Goal: Task Accomplishment & Management: Manage account settings

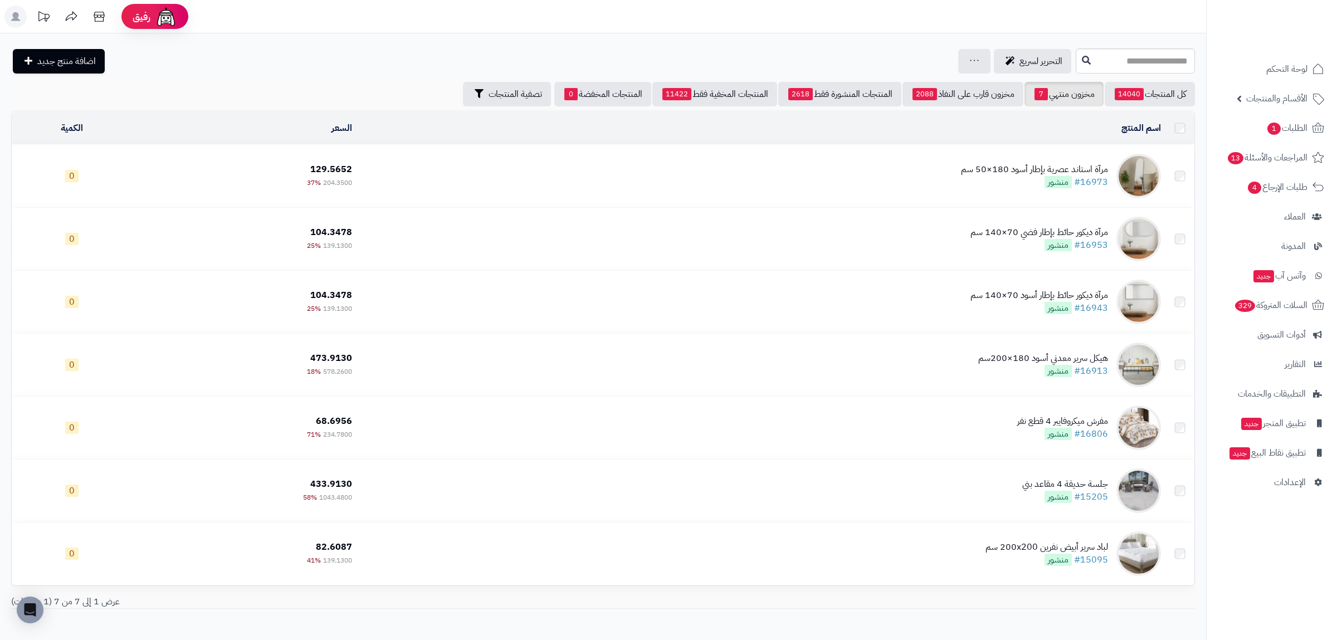
click at [1147, 97] on link "كل المنتجات 14040" at bounding box center [1150, 94] width 90 height 25
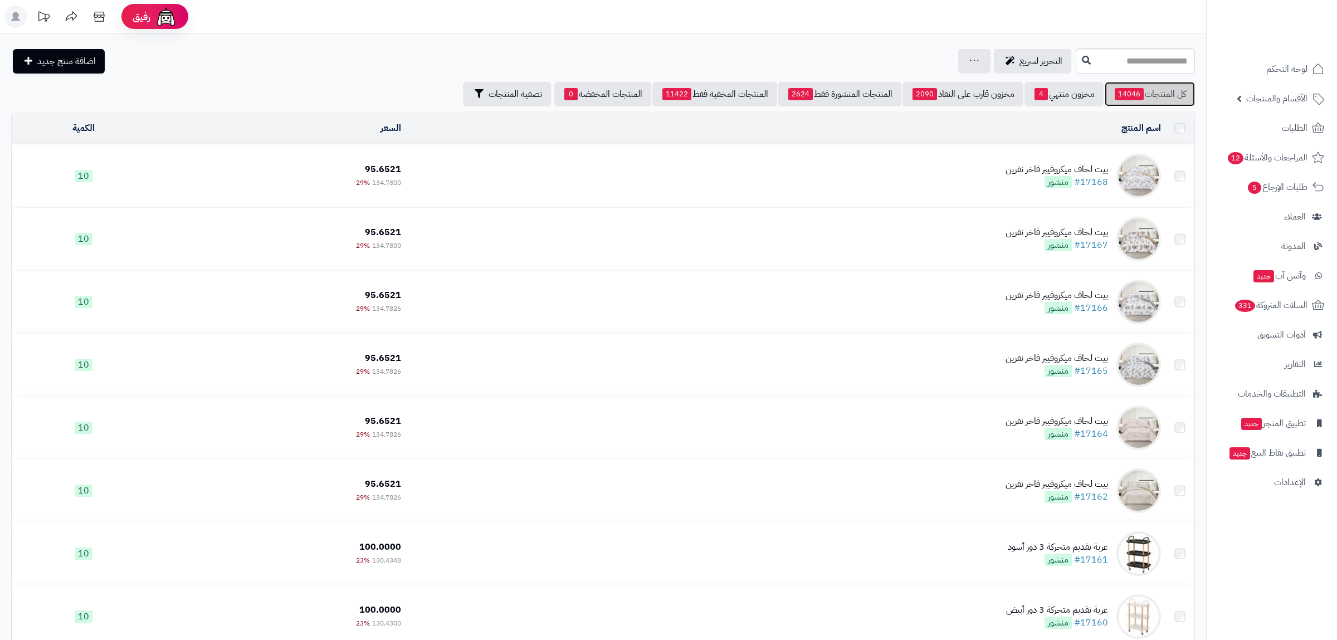
click at [1147, 97] on link "كل المنتجات 14046" at bounding box center [1150, 94] width 90 height 25
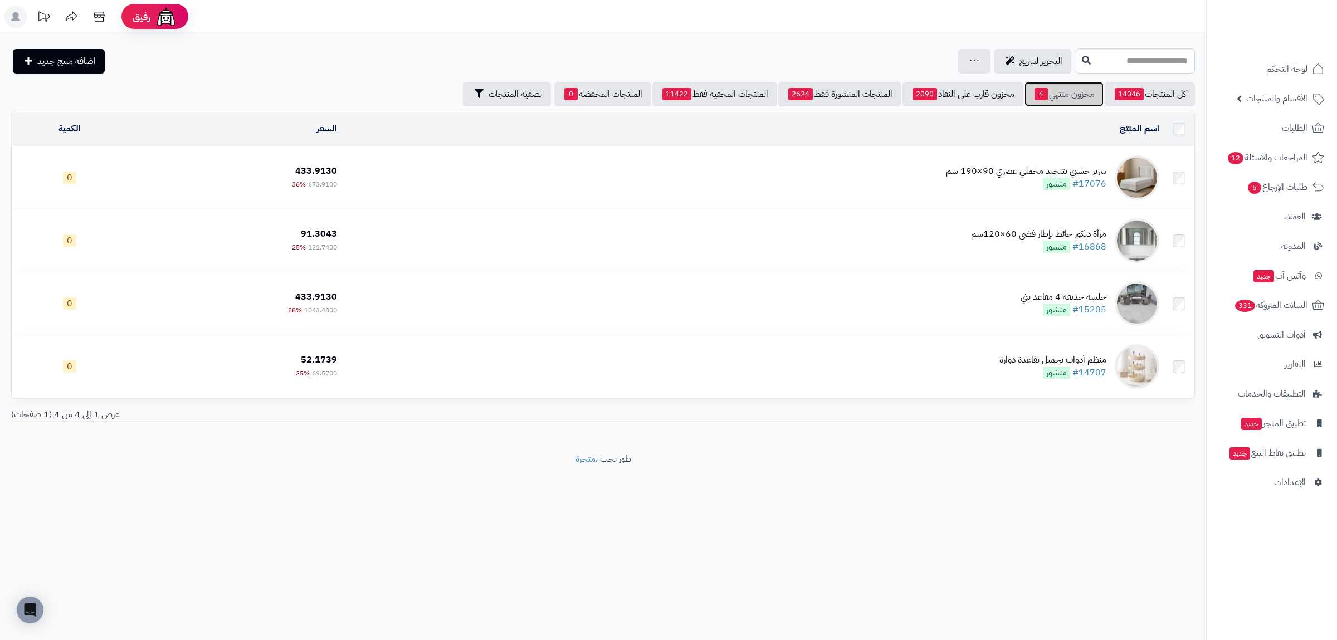
click at [1059, 95] on link "مخزون منتهي 4" at bounding box center [1063, 94] width 79 height 25
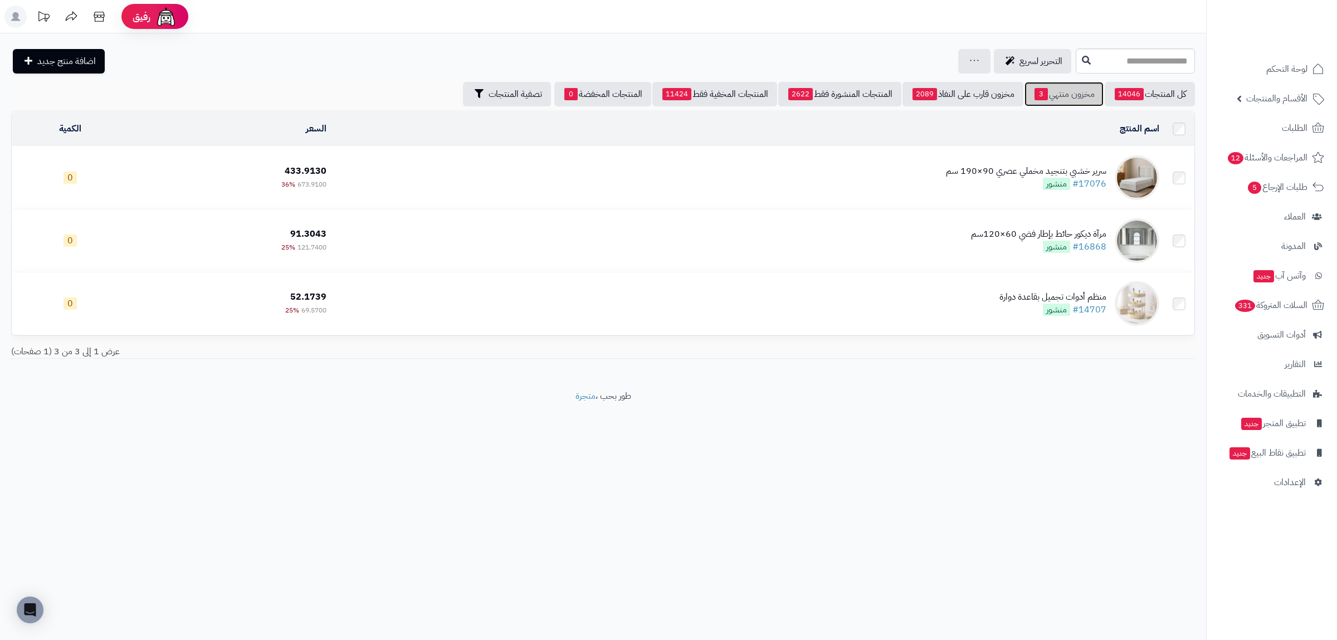
click at [1058, 99] on link "مخزون منتهي 3" at bounding box center [1063, 94] width 79 height 25
click at [1139, 86] on link "كل المنتجات 14046" at bounding box center [1150, 94] width 90 height 25
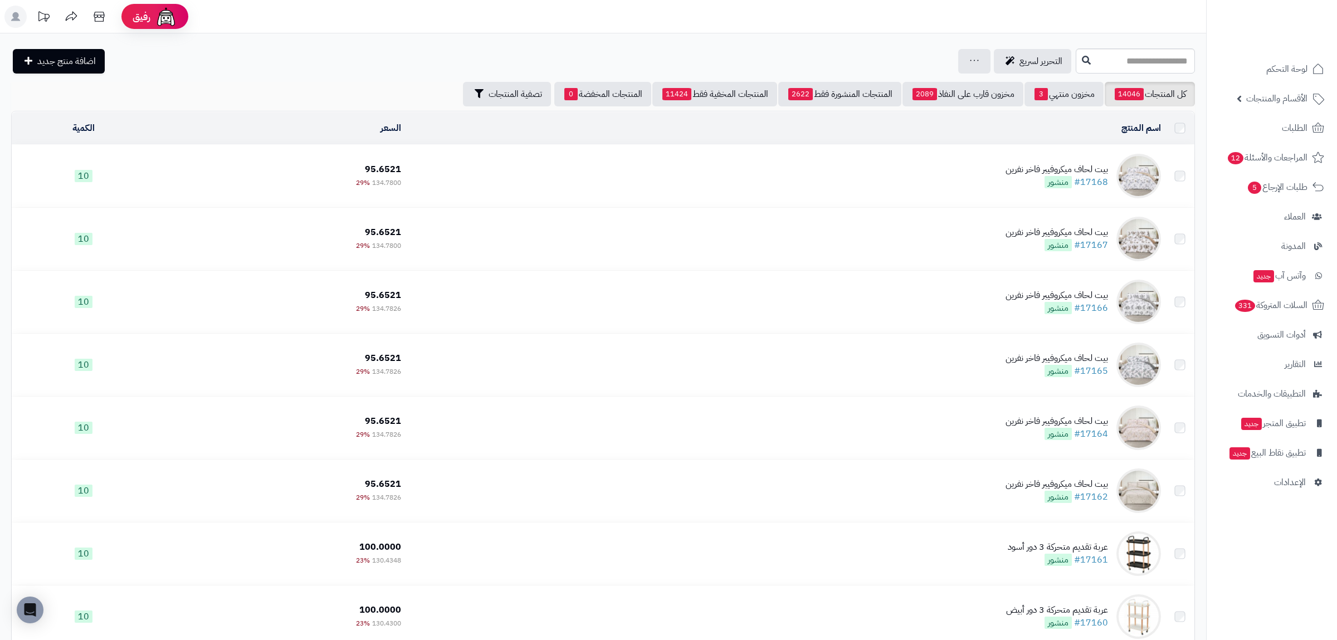
click at [1048, 90] on link "مخزون منتهي 3" at bounding box center [1063, 94] width 79 height 25
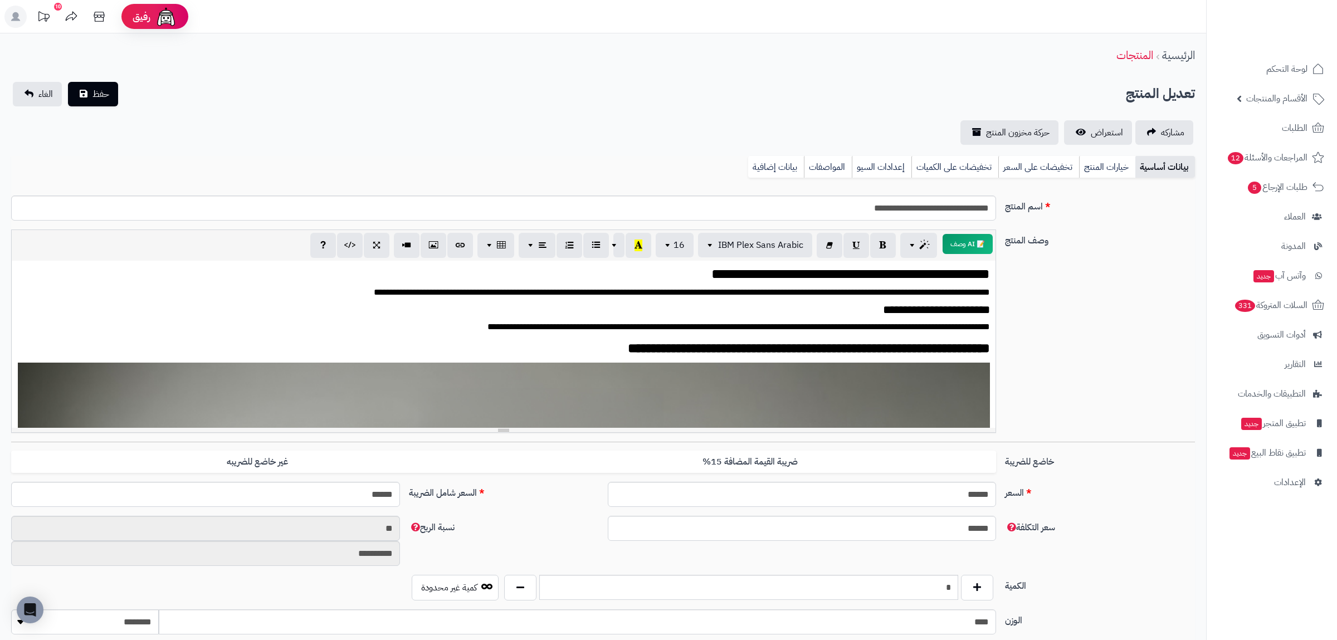
scroll to position [2191, 0]
click at [788, 166] on link "بيانات إضافية" at bounding box center [776, 167] width 56 height 22
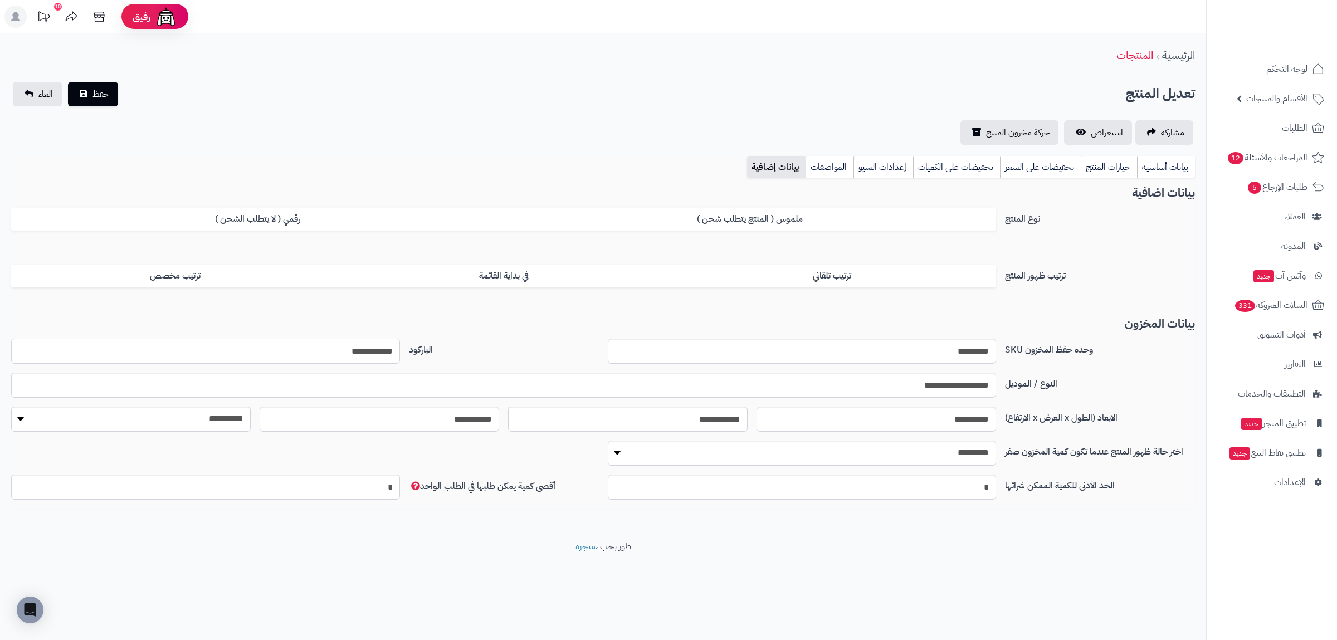
click at [368, 348] on input "**********" at bounding box center [205, 351] width 389 height 25
drag, startPoint x: 1165, startPoint y: 166, endPoint x: 913, endPoint y: 222, distance: 258.0
click at [1164, 166] on link "بيانات أساسية" at bounding box center [1166, 167] width 58 height 22
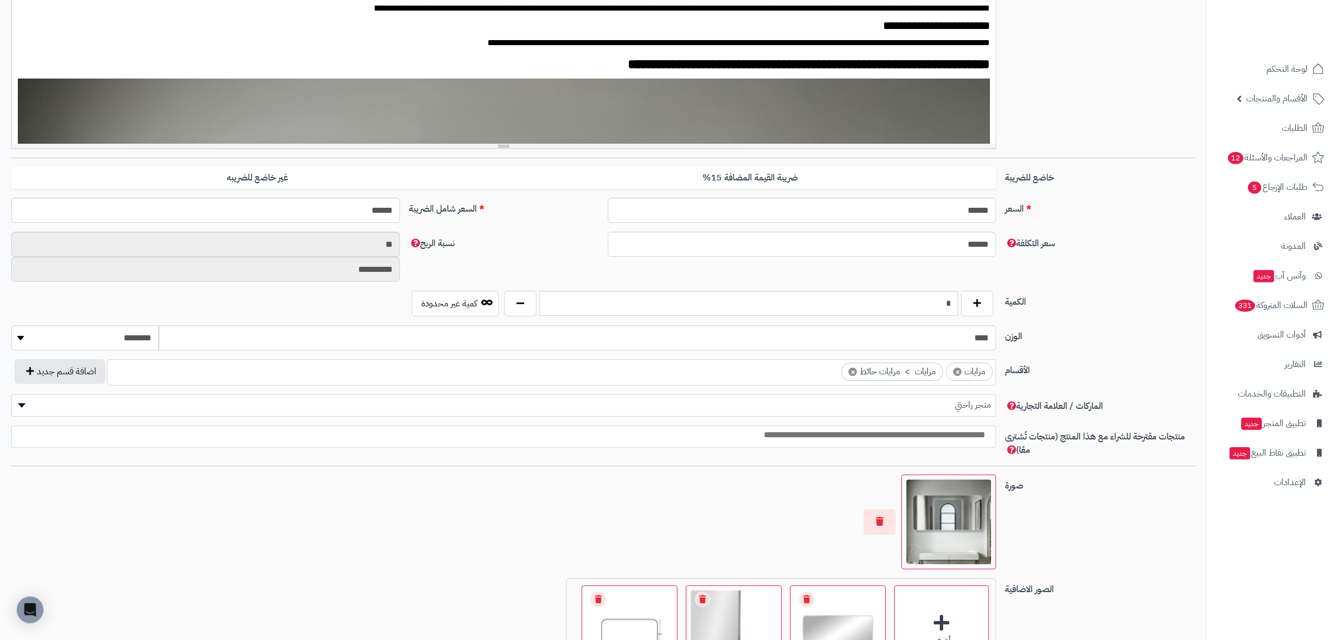
scroll to position [511, 0]
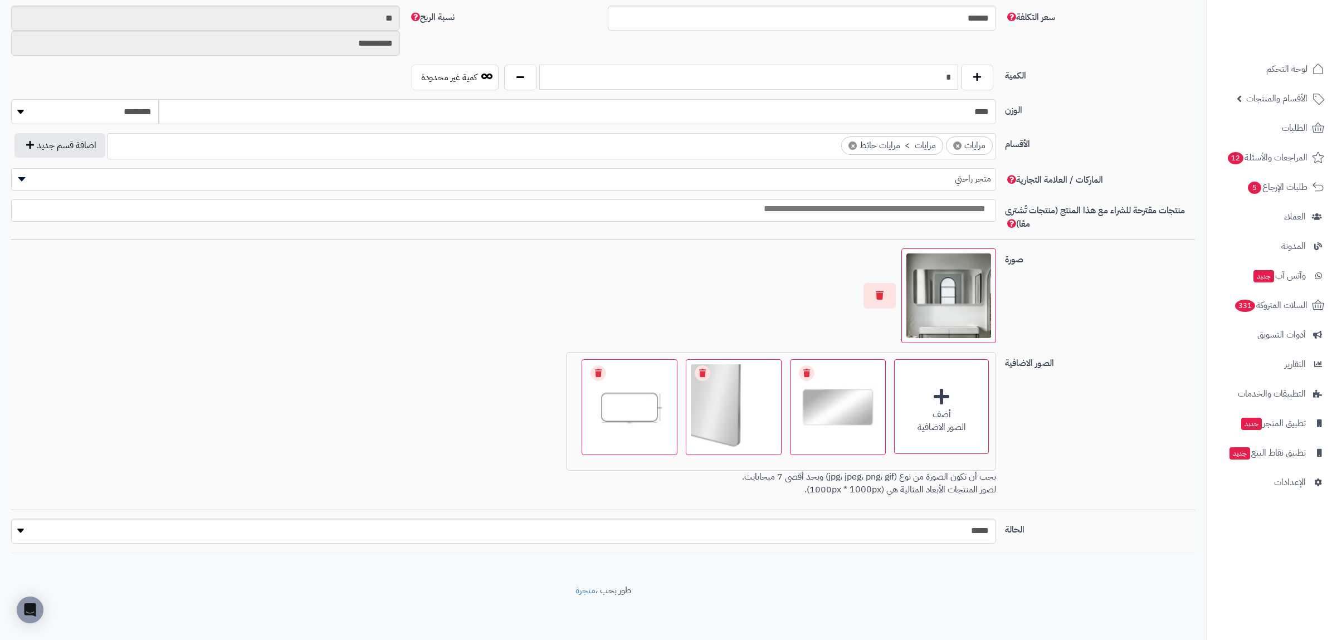
drag, startPoint x: 934, startPoint y: 81, endPoint x: 989, endPoint y: 76, distance: 55.4
click at [958, 76] on input "*" at bounding box center [748, 77] width 419 height 25
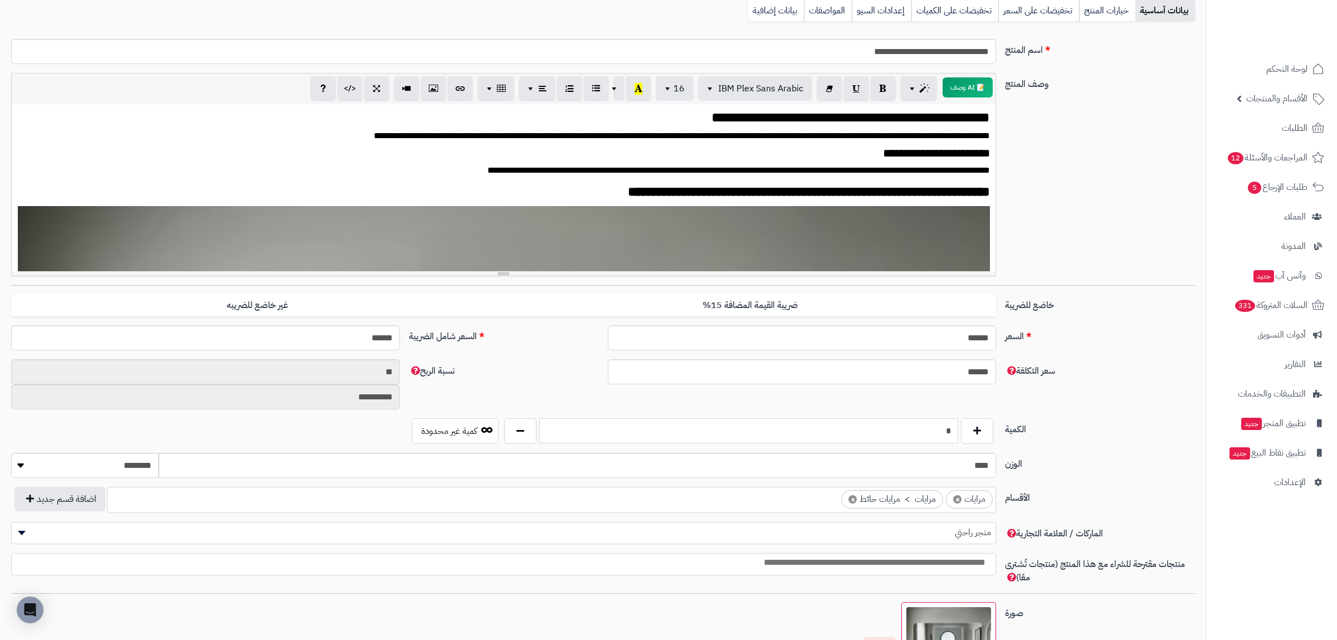
scroll to position [0, 0]
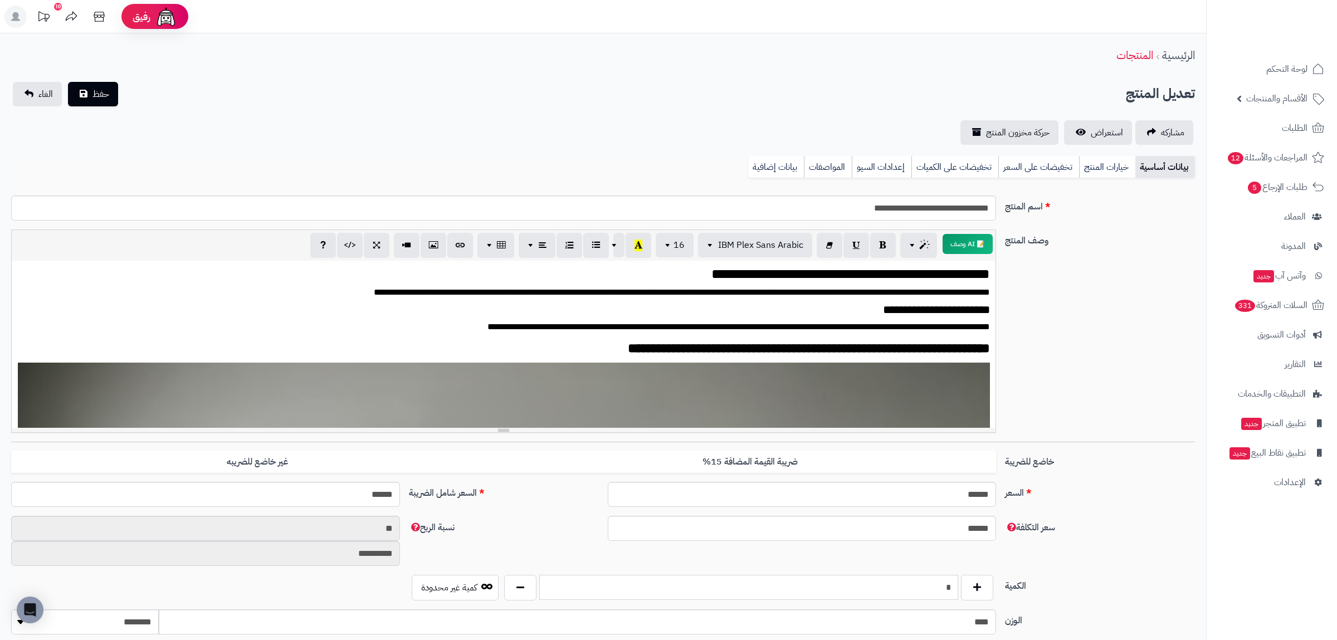
type input "*"
click at [337, 92] on div "تعديل المنتج حفظ الغاء" at bounding box center [603, 94] width 1184 height 25
click at [111, 86] on button "حفظ" at bounding box center [93, 93] width 50 height 25
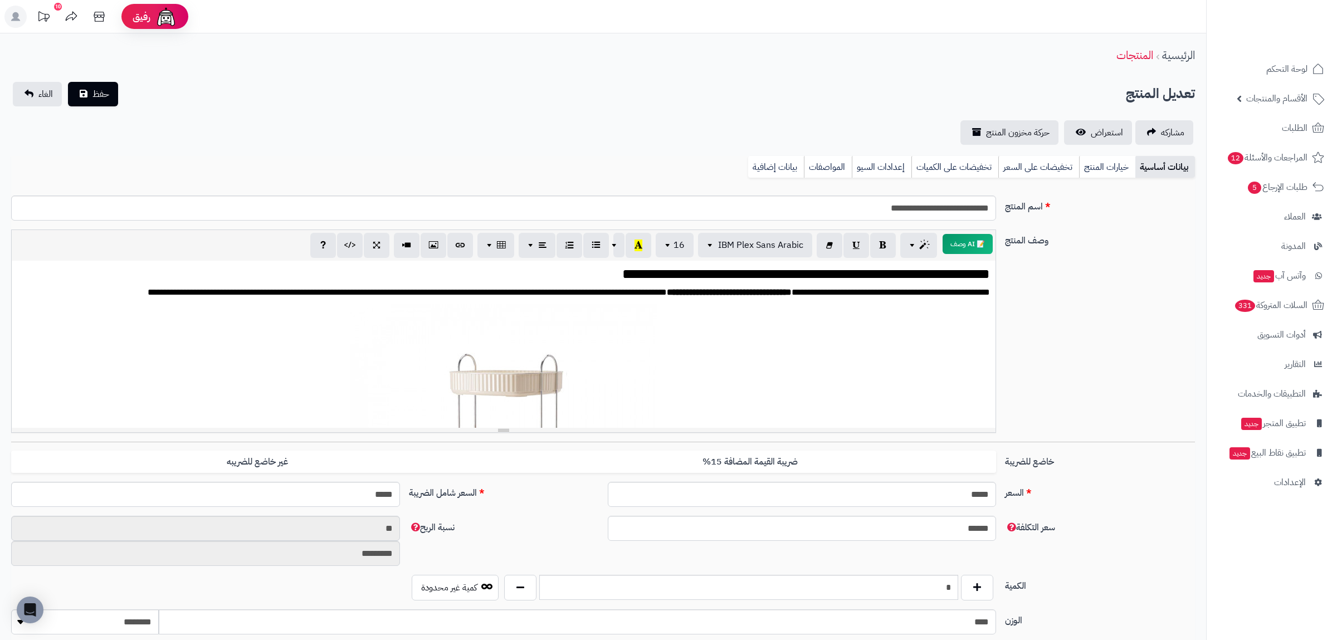
scroll to position [2933, 0]
click at [763, 169] on link "بيانات إضافية" at bounding box center [776, 167] width 56 height 22
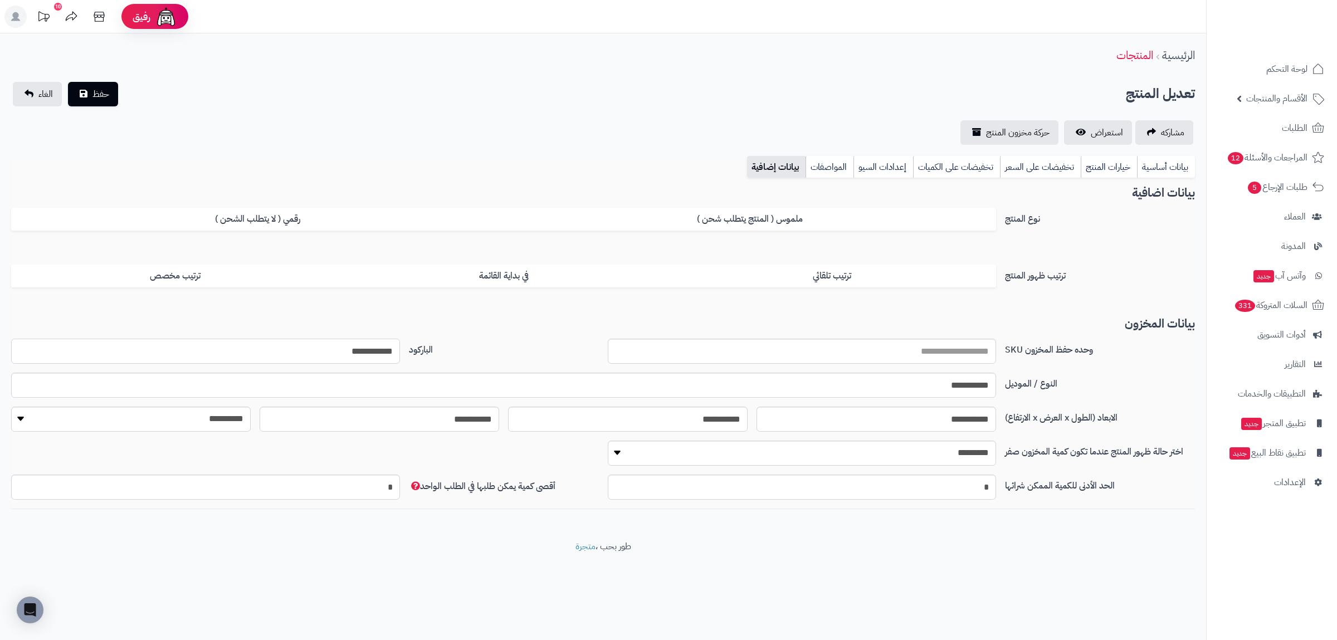
click at [379, 351] on input "**********" at bounding box center [205, 351] width 389 height 25
click at [1140, 156] on link "بيانات أساسية" at bounding box center [1166, 167] width 58 height 22
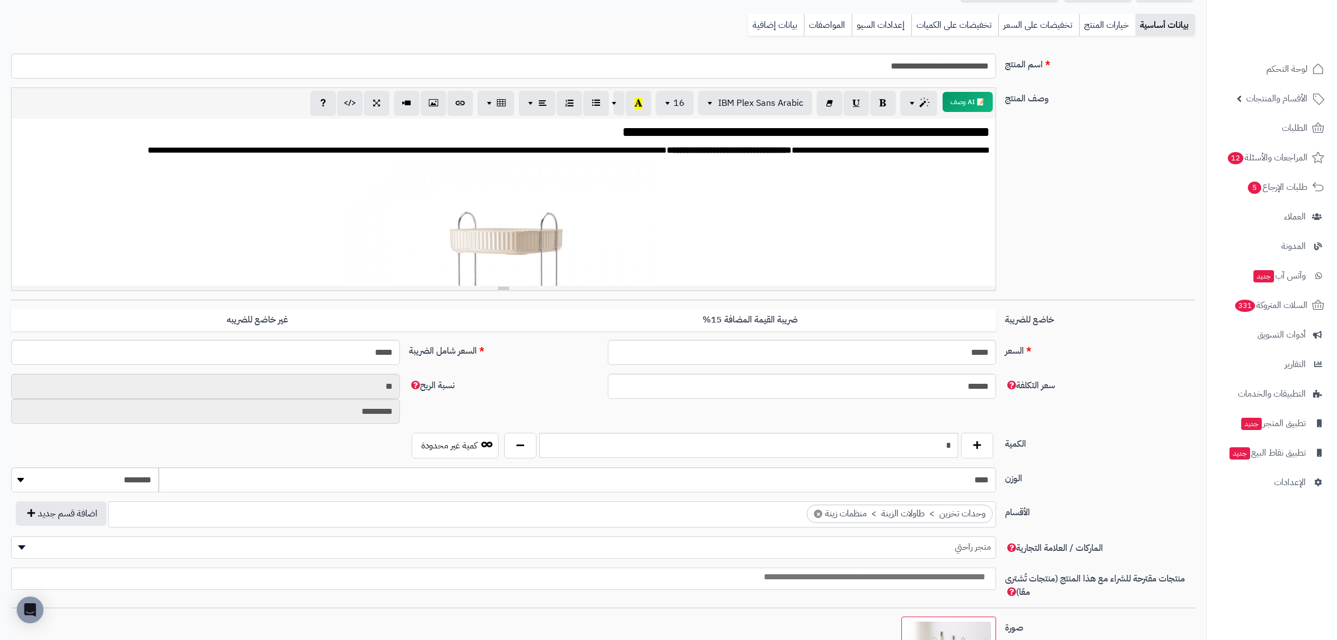
scroll to position [426, 0]
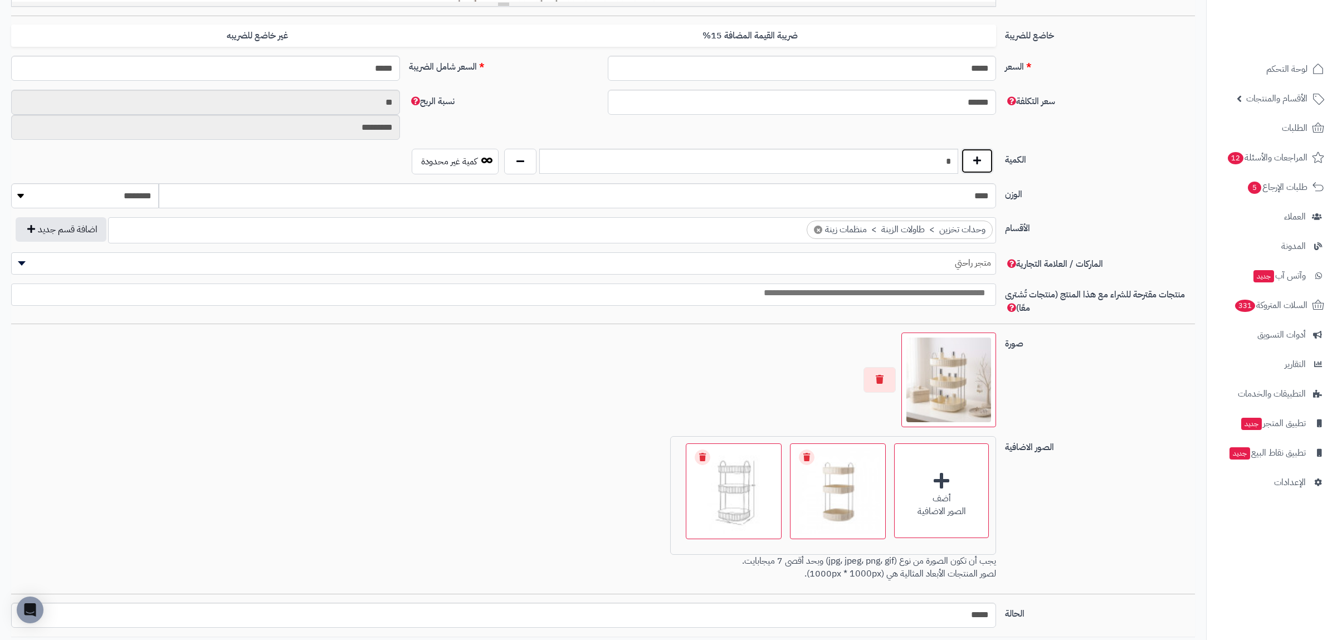
click at [985, 164] on button "button" at bounding box center [977, 161] width 32 height 26
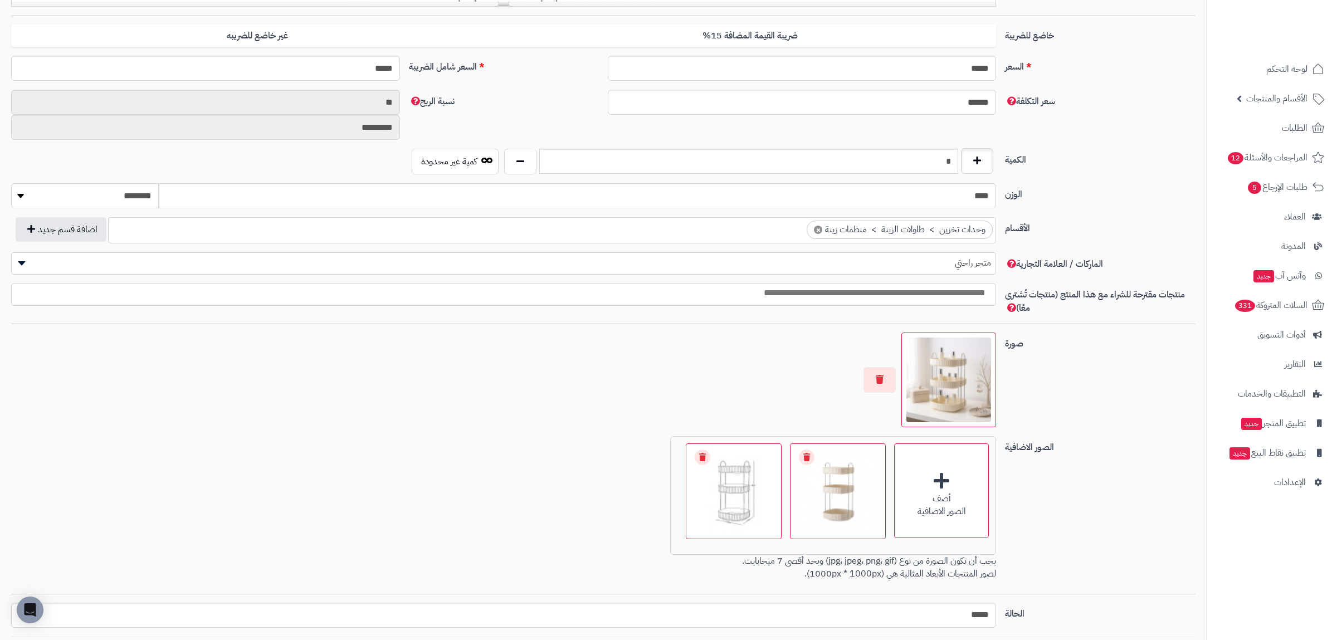
type input "*"
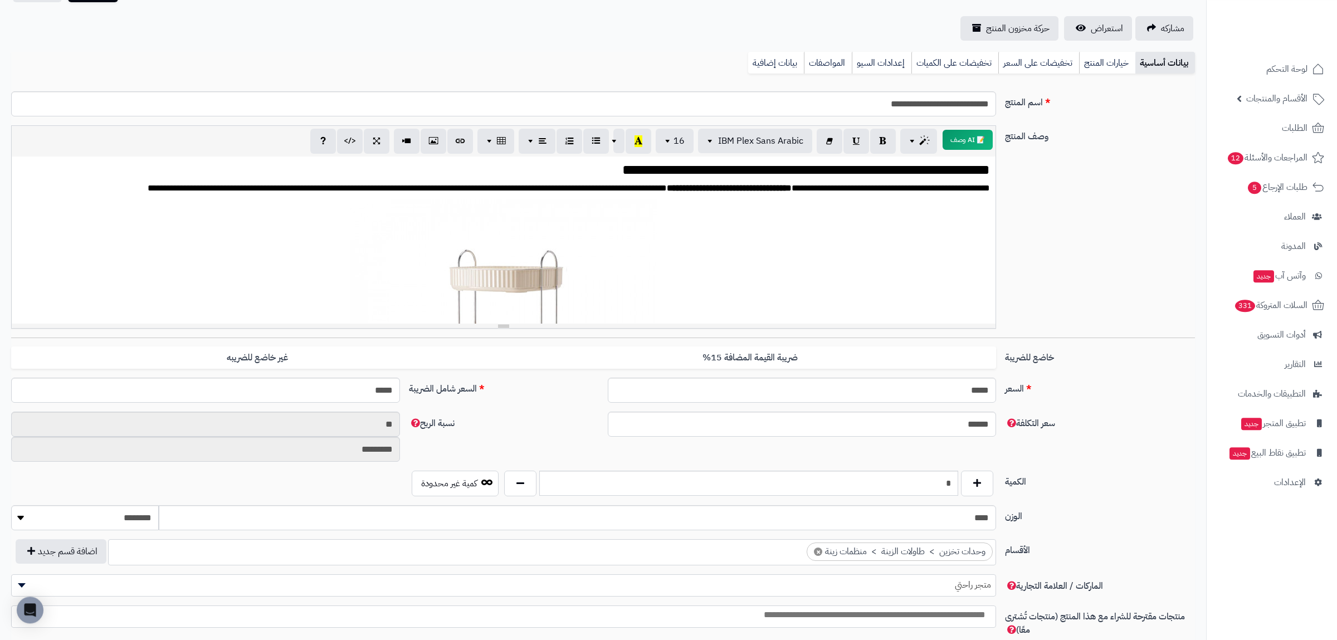
scroll to position [71, 0]
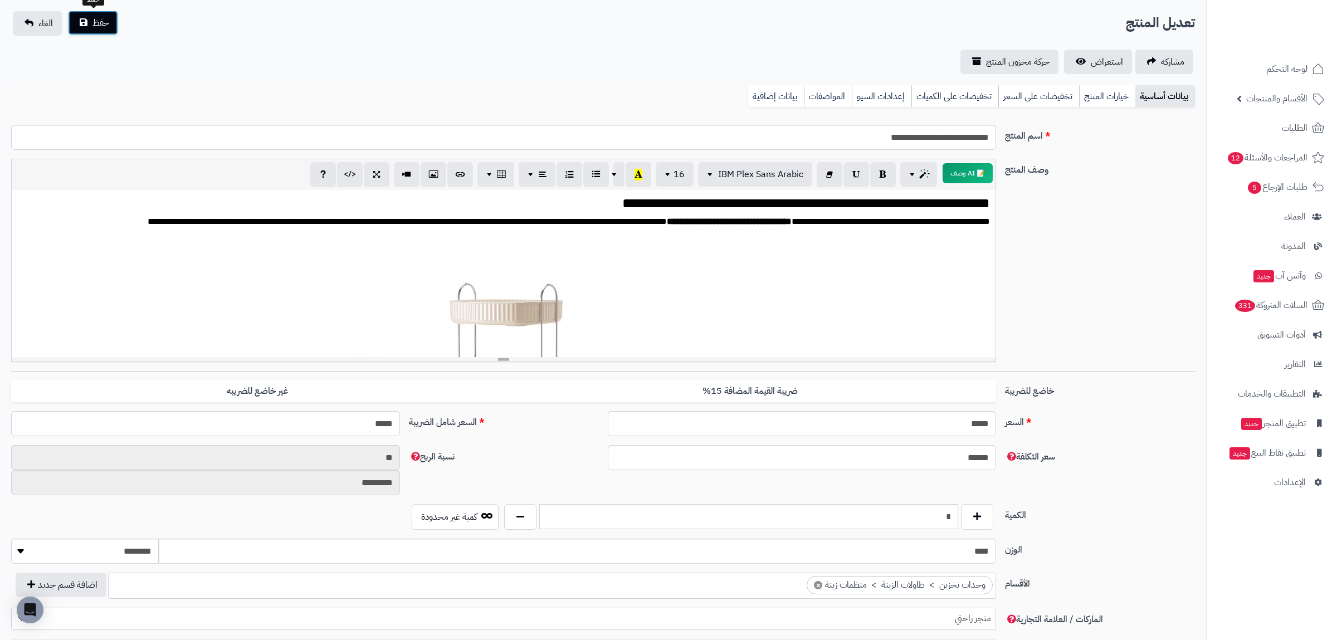
click at [90, 11] on button "حفظ" at bounding box center [93, 23] width 50 height 25
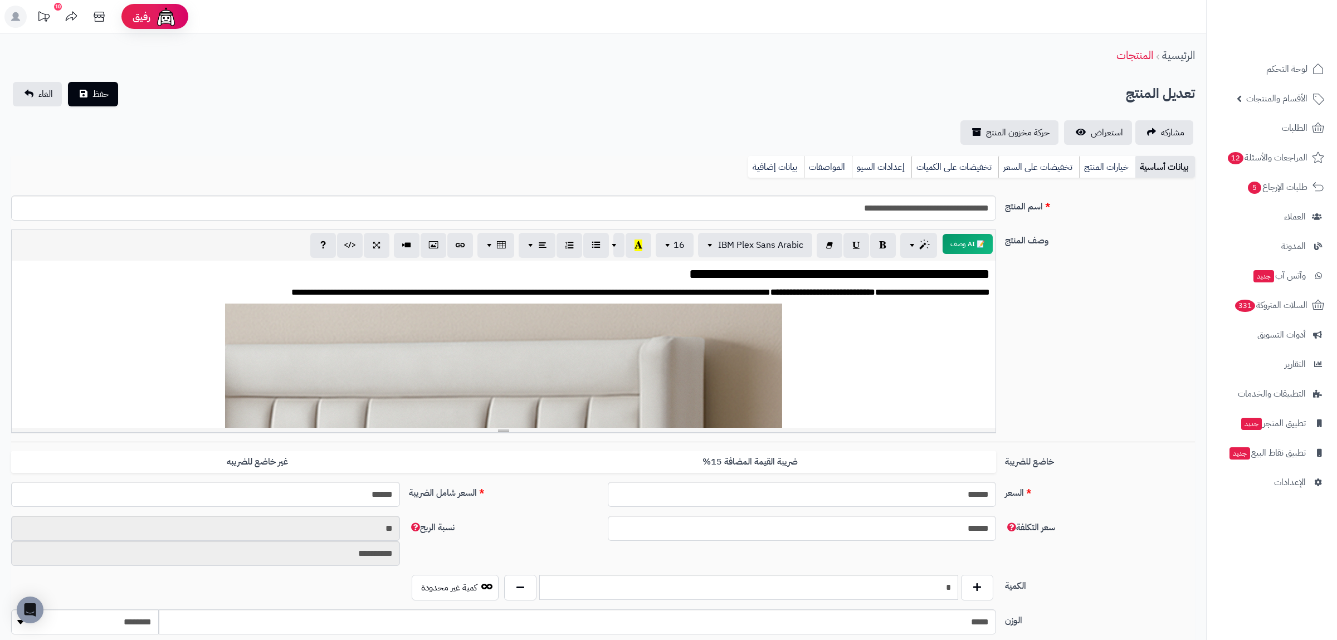
scroll to position [104, 0]
click at [776, 165] on link "بيانات إضافية" at bounding box center [776, 167] width 56 height 22
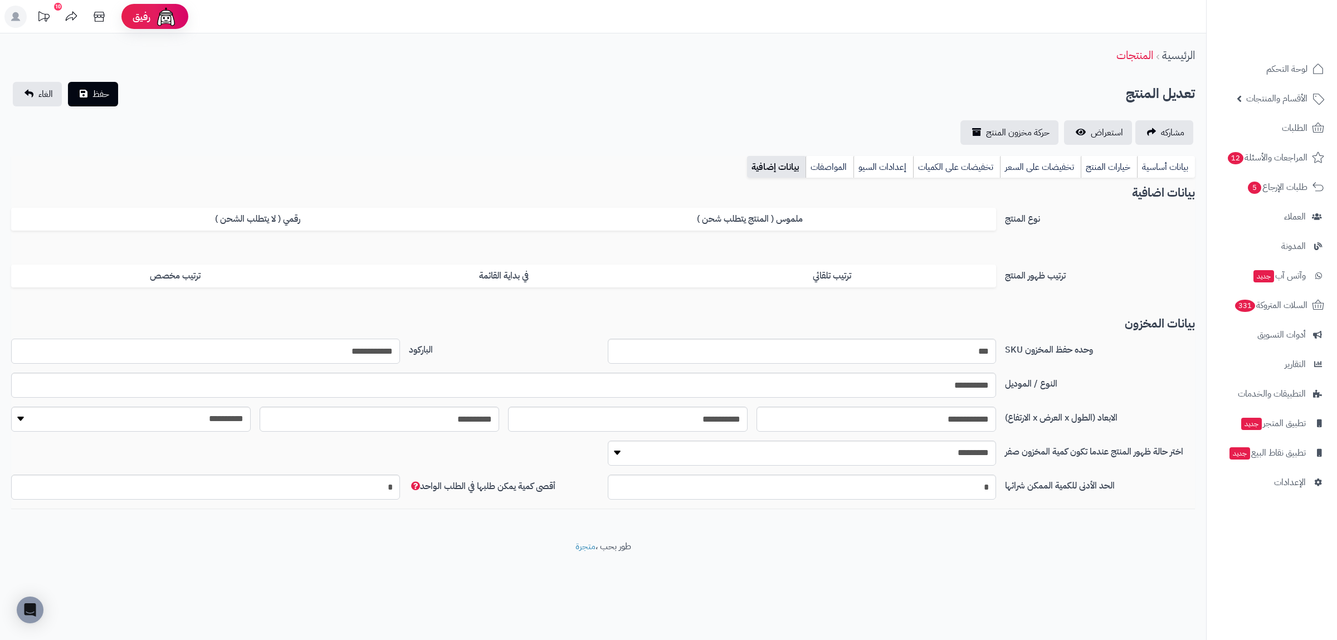
click at [364, 349] on input "**********" at bounding box center [205, 351] width 389 height 25
click at [406, 153] on div "**********" at bounding box center [603, 286] width 1206 height 507
click at [1170, 164] on link "بيانات أساسية" at bounding box center [1166, 167] width 58 height 22
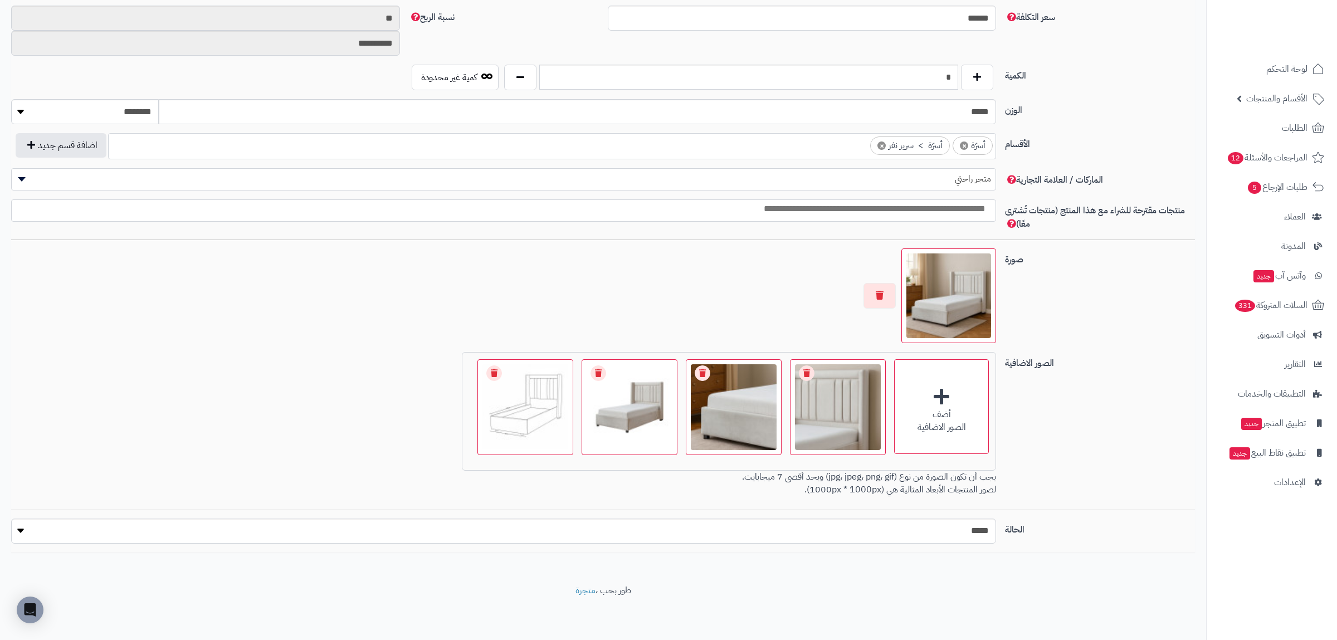
scroll to position [441, 0]
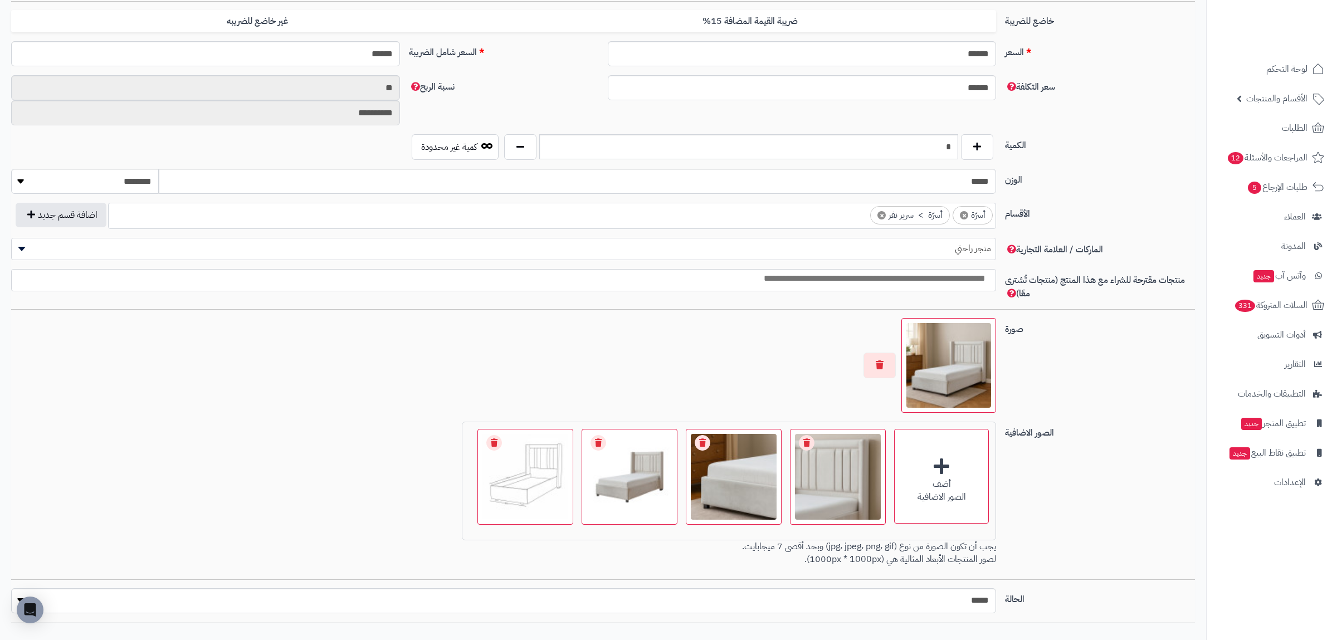
drag, startPoint x: 921, startPoint y: 160, endPoint x: 957, endPoint y: 152, distance: 36.6
click at [957, 152] on div "*" at bounding box center [748, 147] width 495 height 26
click at [947, 146] on input "*" at bounding box center [748, 146] width 419 height 25
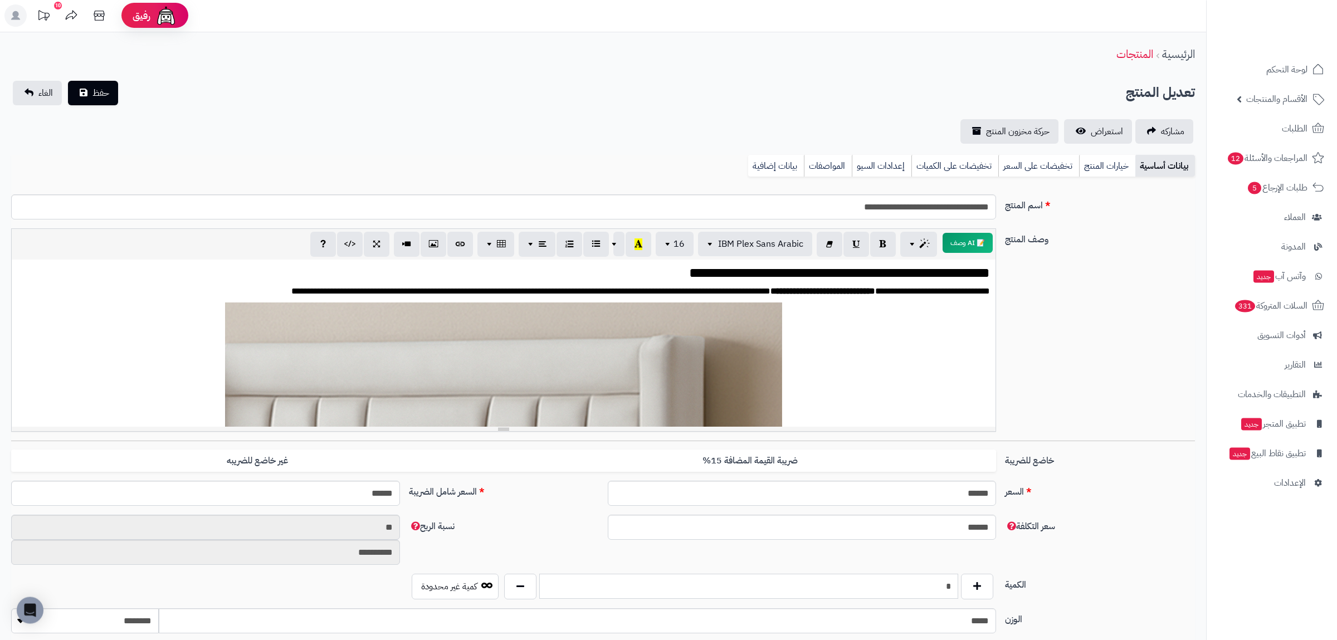
scroll to position [0, 0]
type input "*"
click at [89, 89] on button "حفظ" at bounding box center [93, 93] width 50 height 25
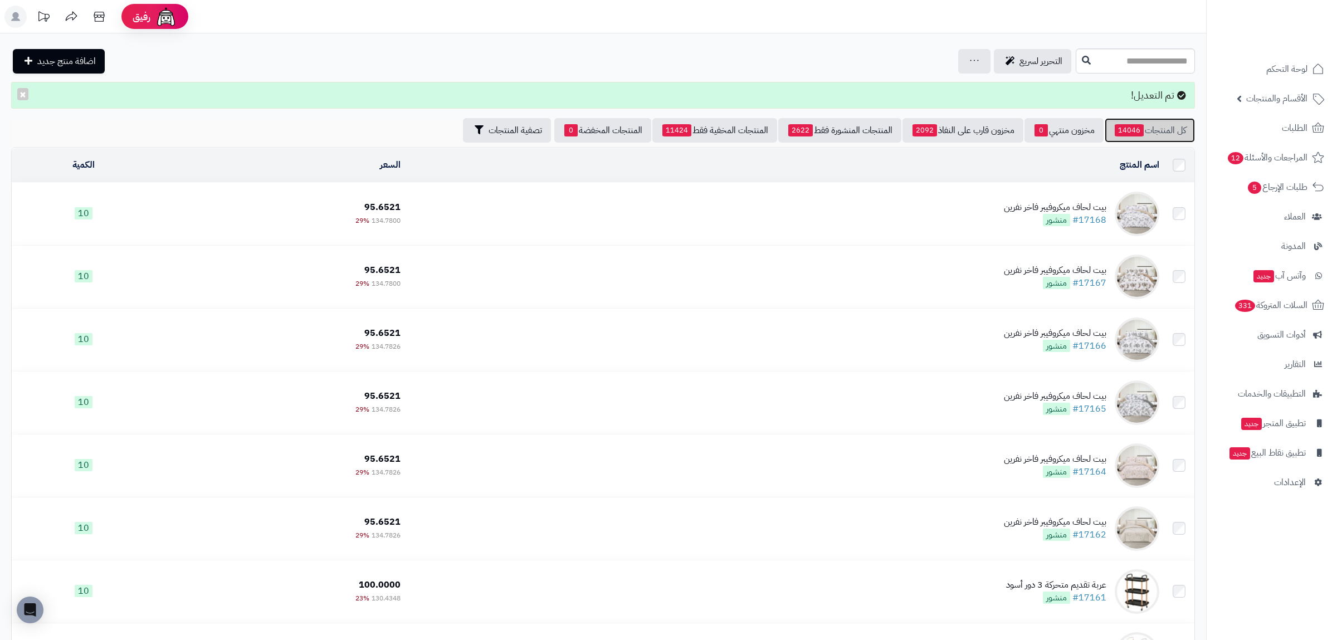
click at [1155, 129] on link "كل المنتجات 14046" at bounding box center [1150, 130] width 90 height 25
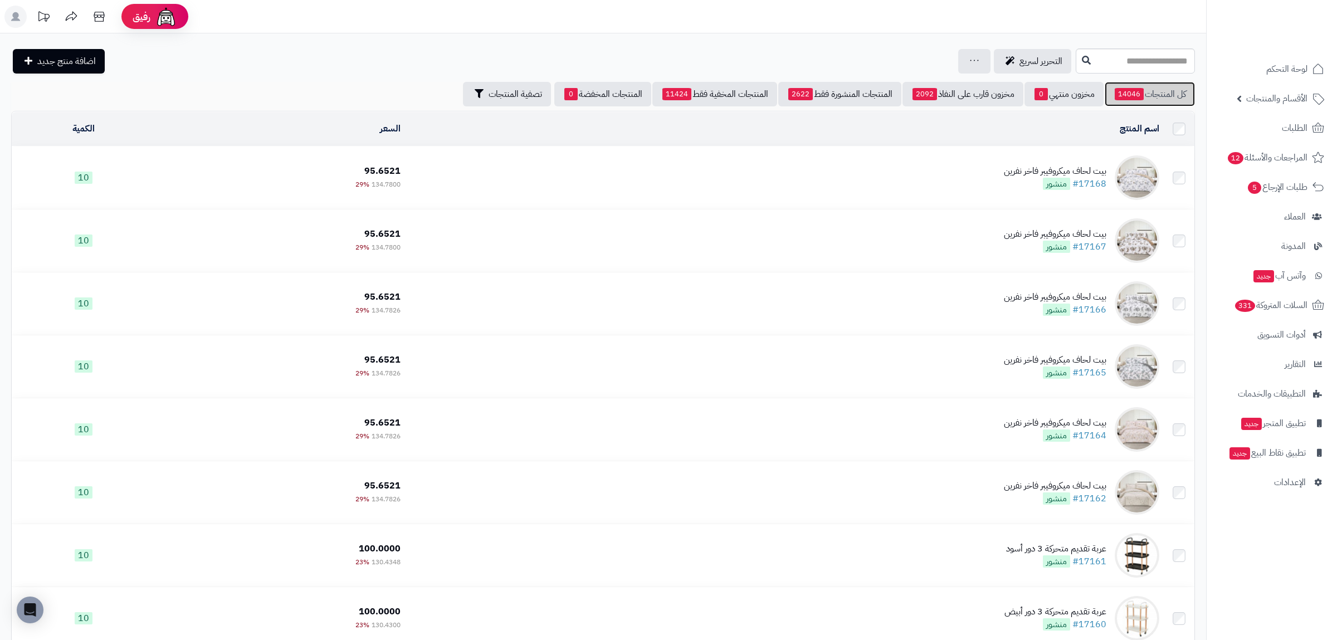
click at [1155, 86] on link "كل المنتجات 14046" at bounding box center [1150, 94] width 90 height 25
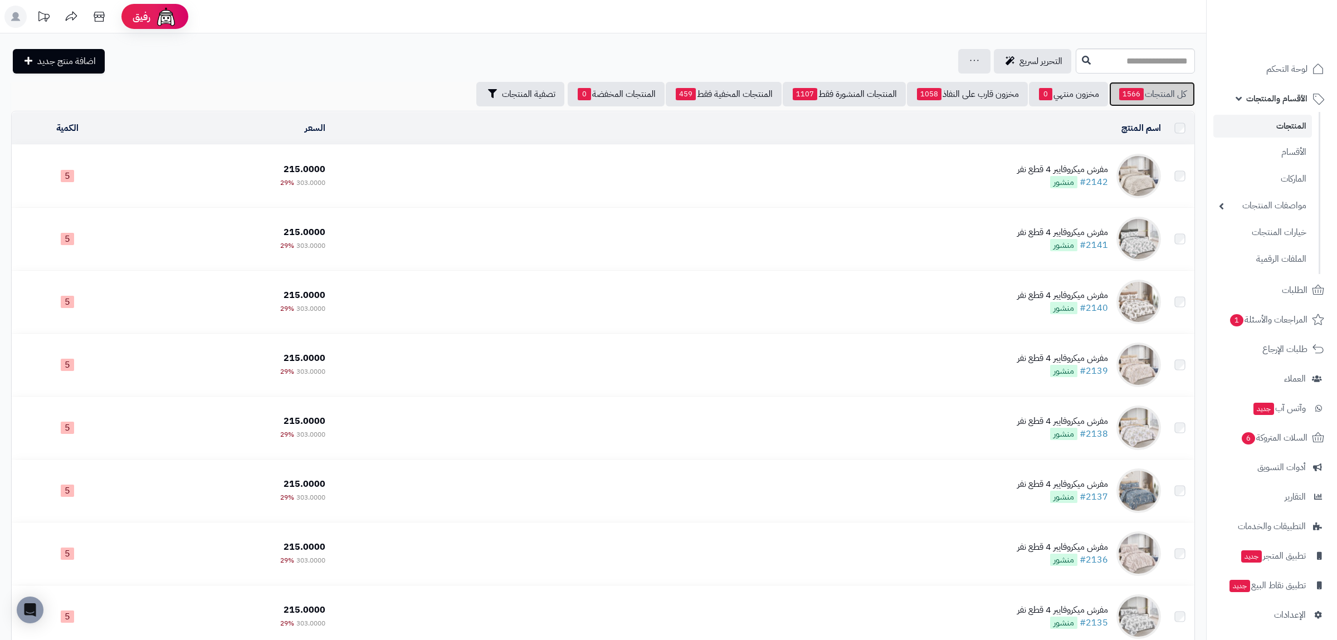
click at [1181, 90] on link "كل المنتجات 1566" at bounding box center [1152, 94] width 86 height 25
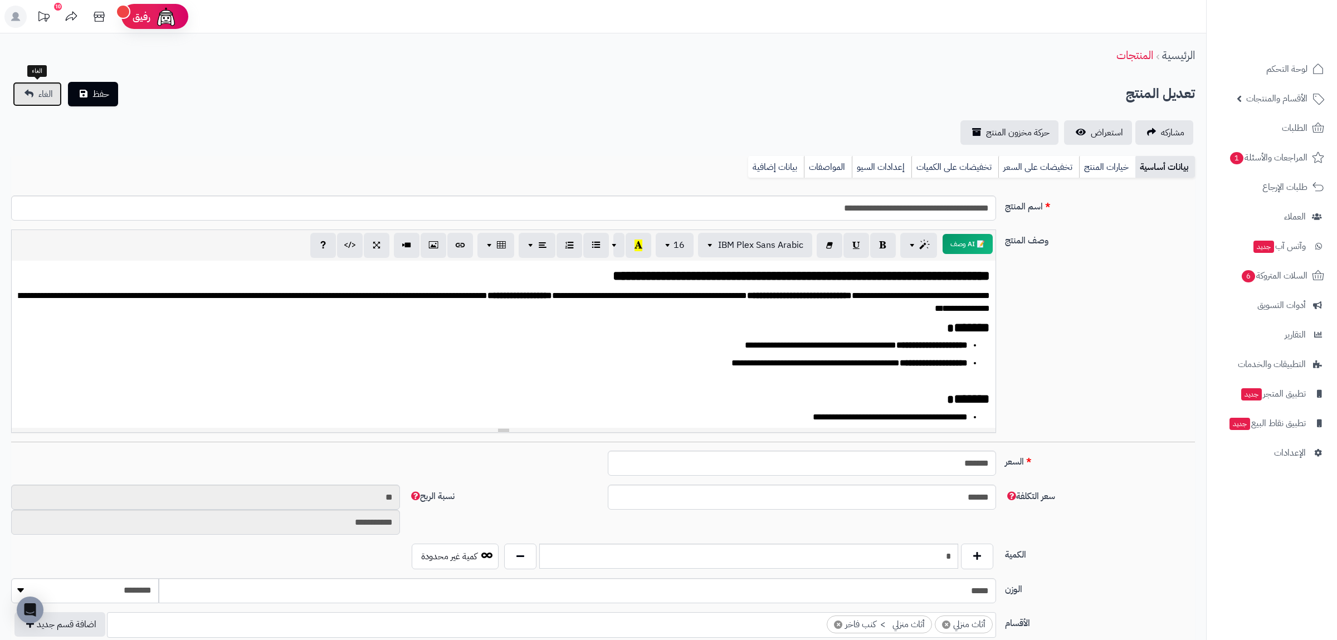
click at [36, 97] on link "الغاء" at bounding box center [37, 94] width 49 height 25
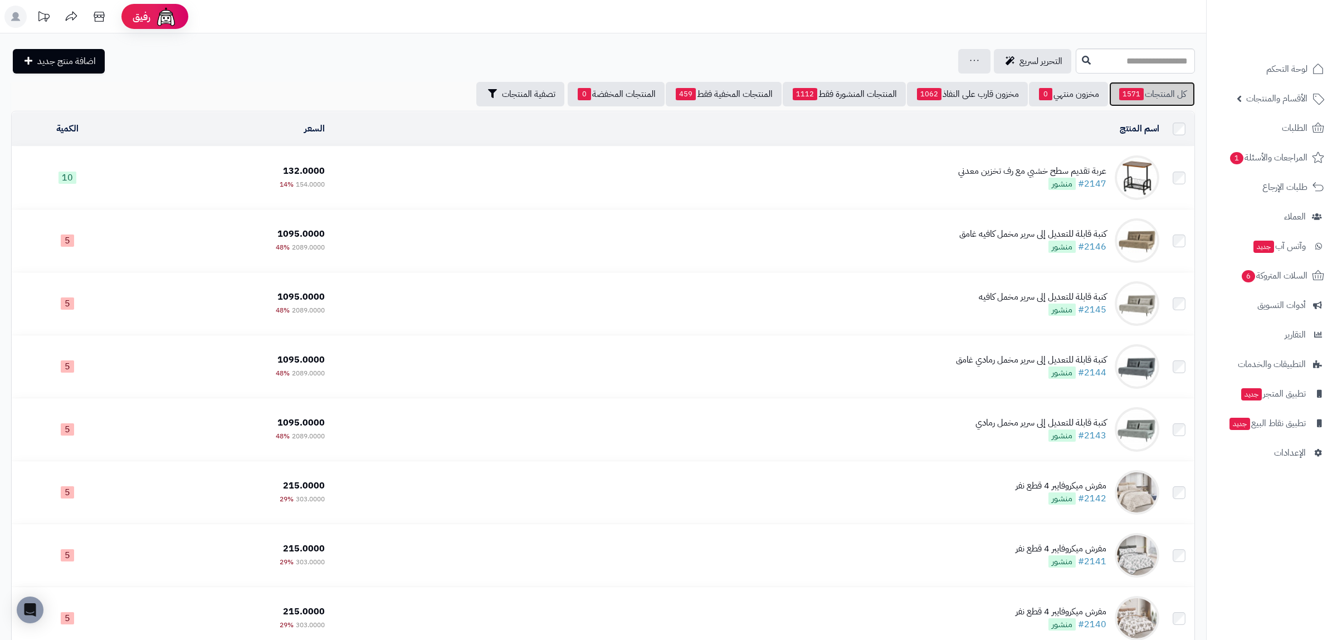
click at [1137, 94] on span "1571" at bounding box center [1131, 94] width 25 height 12
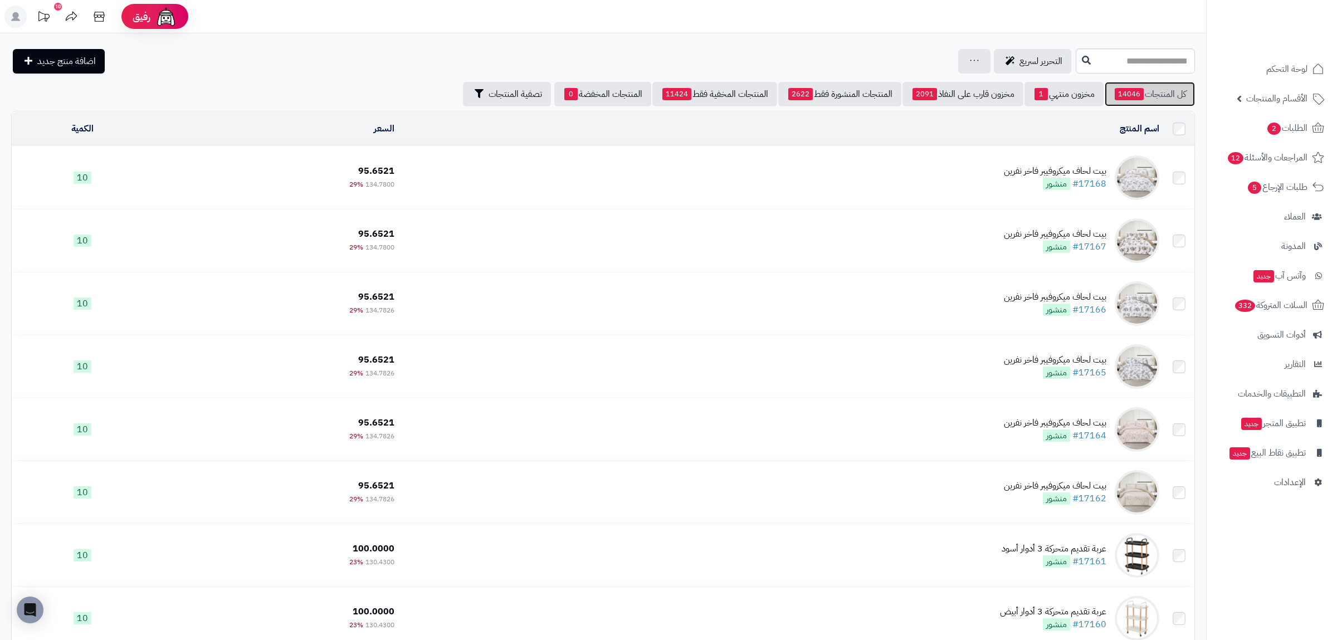
click at [1150, 99] on link "كل المنتجات 14046" at bounding box center [1150, 94] width 90 height 25
